Goal: Transaction & Acquisition: Purchase product/service

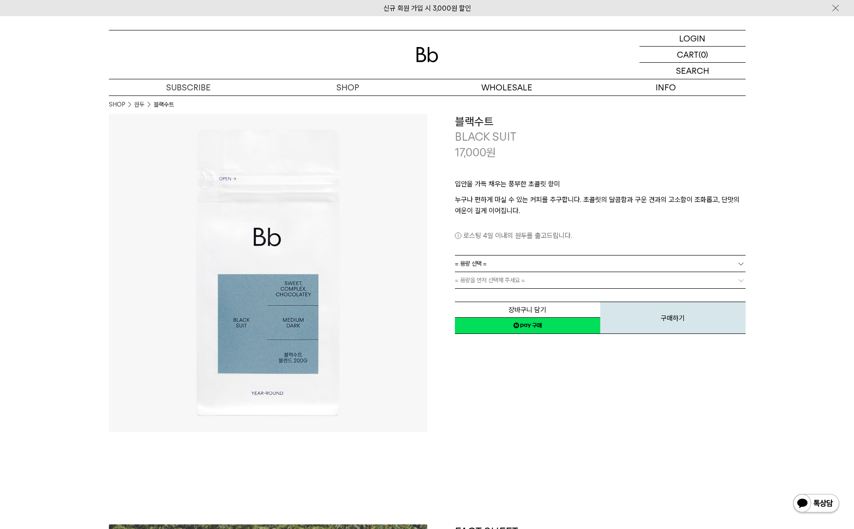
click at [550, 264] on link "= 용량 선택 =" at bounding box center [600, 264] width 291 height 16
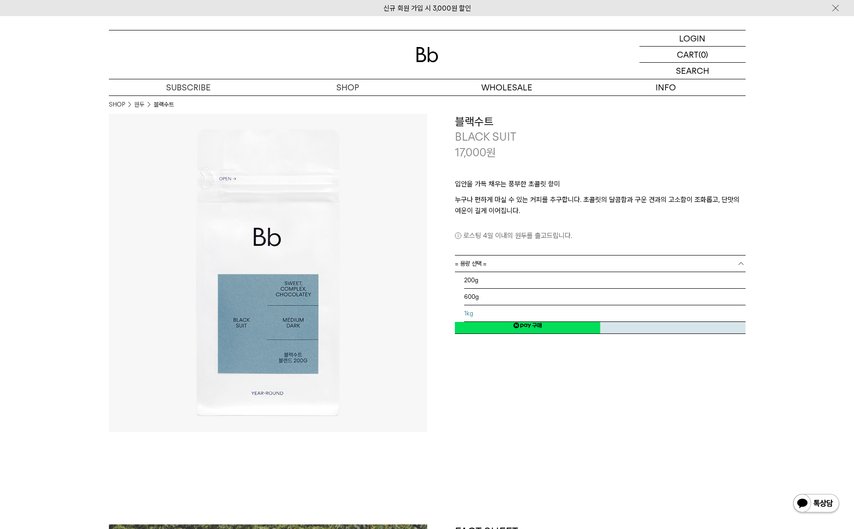
click at [487, 310] on li "1kg" at bounding box center [605, 314] width 282 height 17
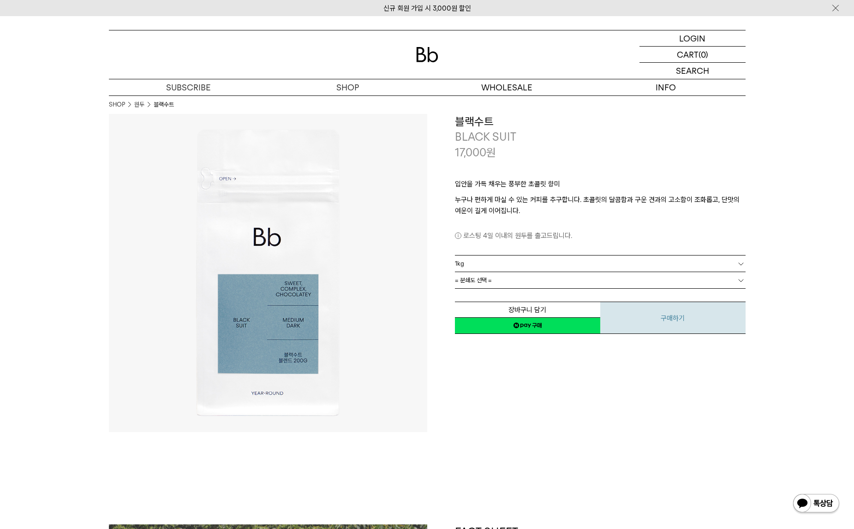
click at [654, 317] on button "구매하기" at bounding box center [673, 318] width 145 height 32
click at [526, 278] on link "= 분쇄도 선택 =" at bounding box center [600, 280] width 291 height 16
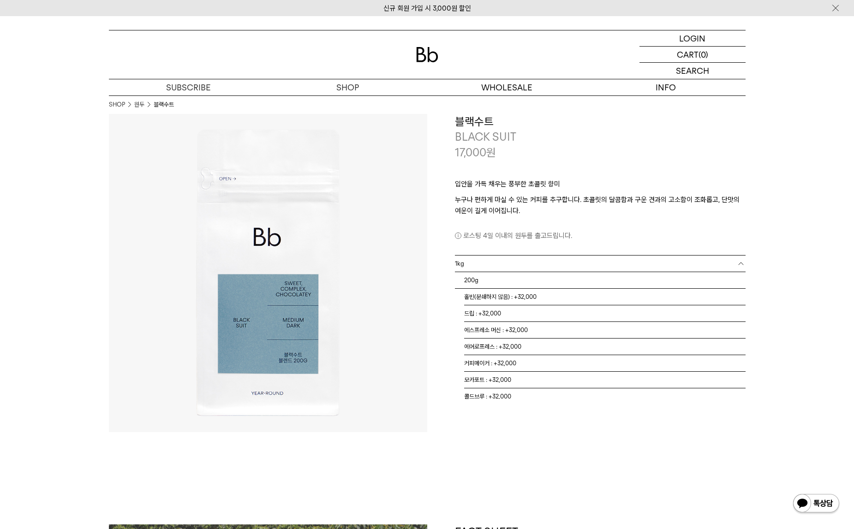
click at [481, 263] on link "1kg" at bounding box center [600, 264] width 291 height 16
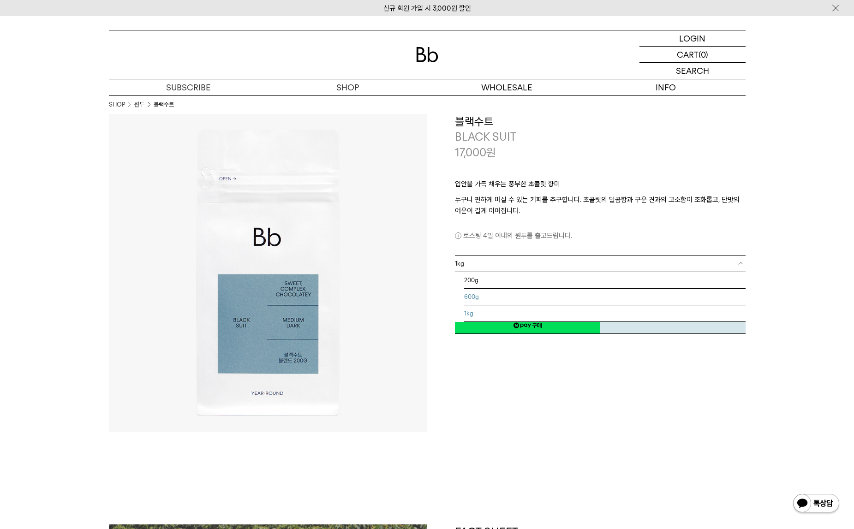
click at [484, 296] on li "600g" at bounding box center [605, 297] width 282 height 17
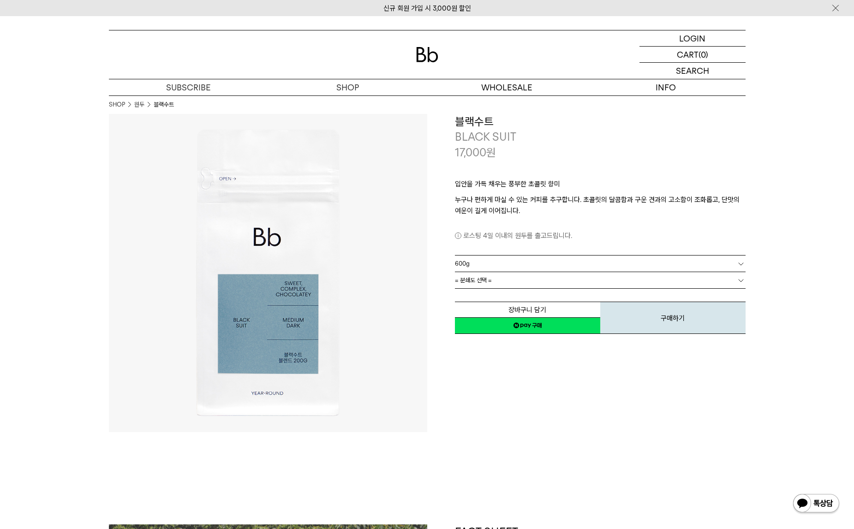
click at [517, 280] on link "= 분쇄도 선택 =" at bounding box center [600, 280] width 291 height 16
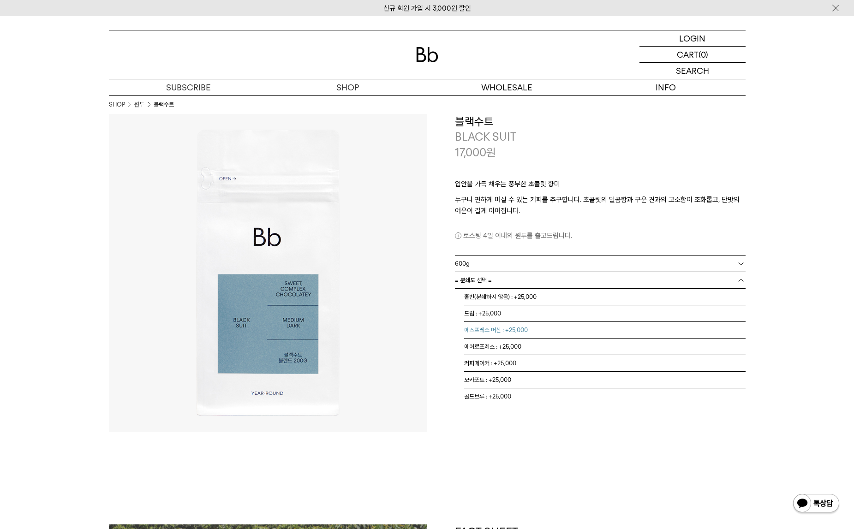
click at [489, 326] on li "에스프레소 머신 : +25,000" at bounding box center [605, 330] width 282 height 17
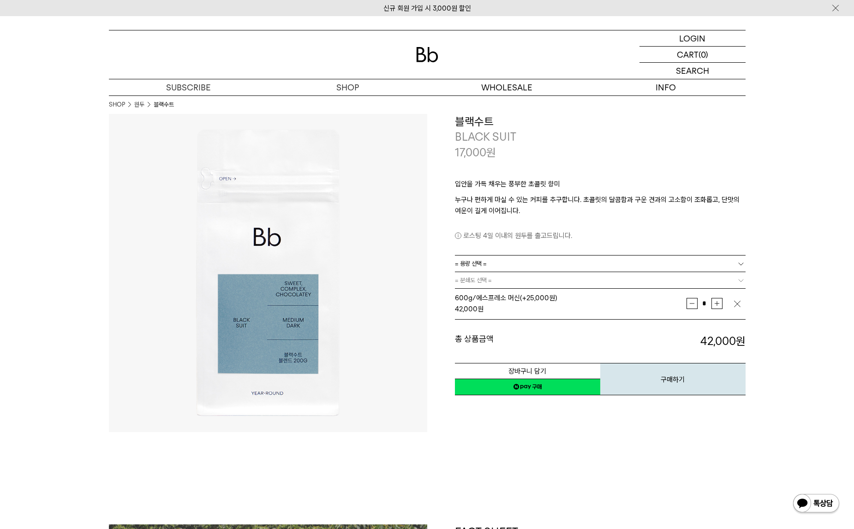
click at [500, 262] on link "= 용량 선택 =" at bounding box center [600, 264] width 291 height 16
click at [502, 280] on link "= 분쇄도 선택 =" at bounding box center [600, 280] width 291 height 16
drag, startPoint x: 739, startPoint y: 305, endPoint x: 735, endPoint y: 300, distance: 5.9
click at [738, 305] on img "button" at bounding box center [737, 304] width 9 height 9
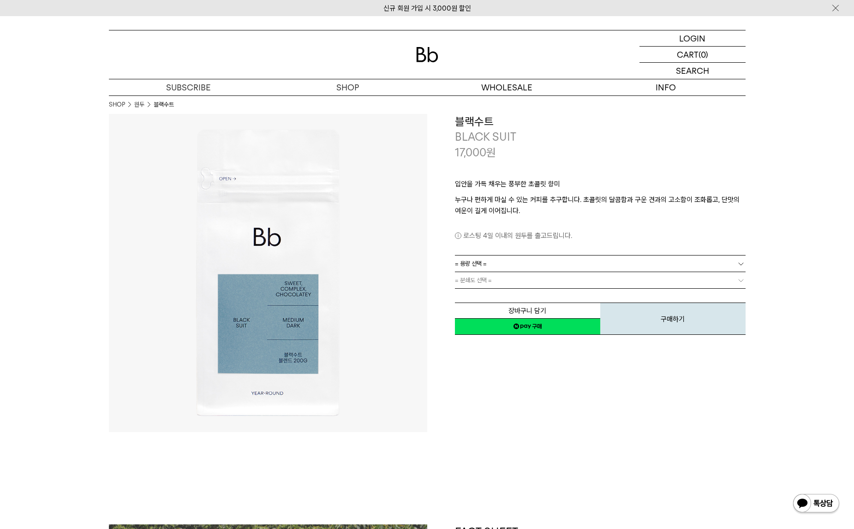
click at [739, 278] on b at bounding box center [741, 280] width 9 height 9
click at [588, 284] on link "= 분쇄도 선택 =" at bounding box center [600, 280] width 291 height 16
click at [554, 268] on link "= 용량 선택 =" at bounding box center [600, 264] width 291 height 16
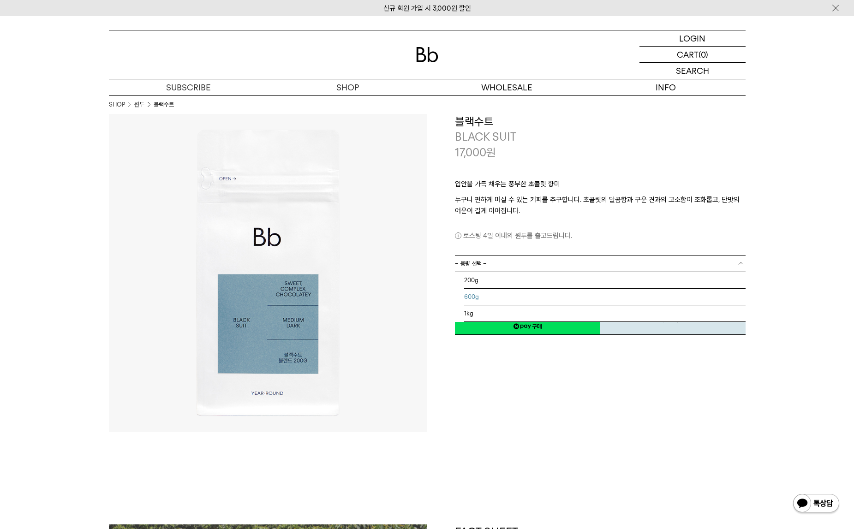
click at [485, 296] on li "600g" at bounding box center [605, 297] width 282 height 17
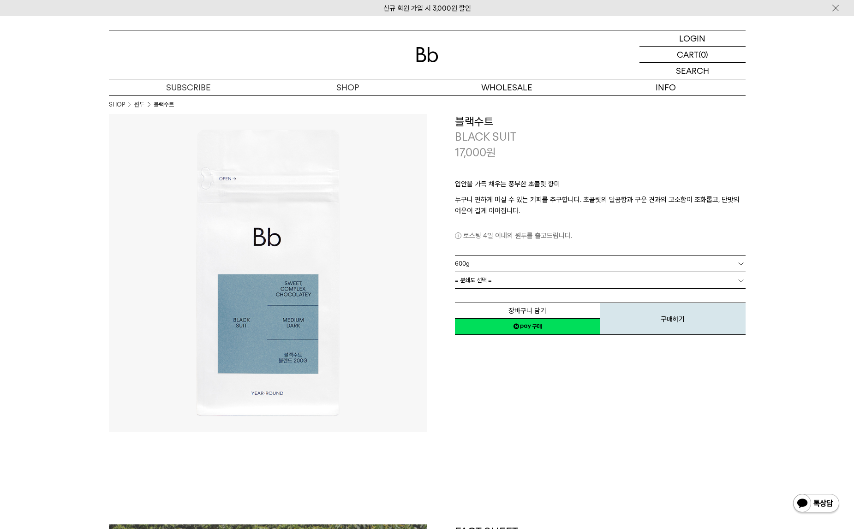
click at [739, 275] on link "= 분쇄도 선택 =" at bounding box center [600, 280] width 291 height 16
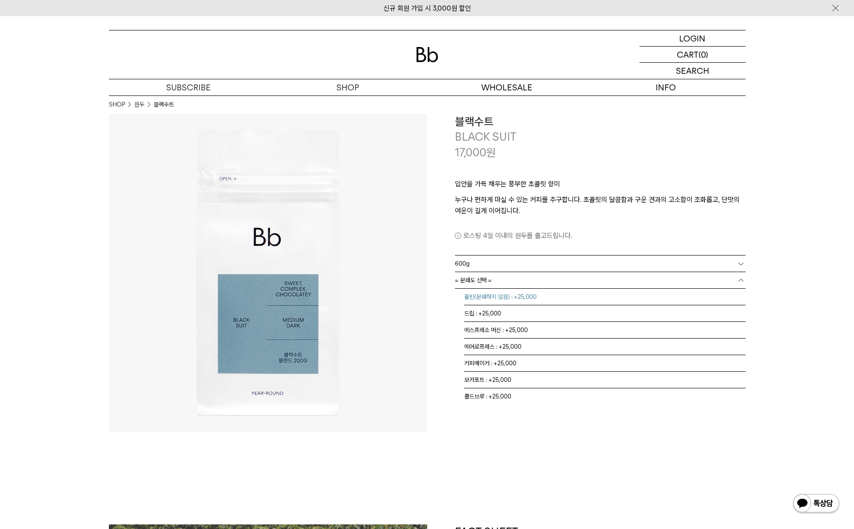
click at [514, 301] on li "홀빈(분쇄하지 않음) : +25,000" at bounding box center [605, 297] width 282 height 17
